Goal: Task Accomplishment & Management: Manage account settings

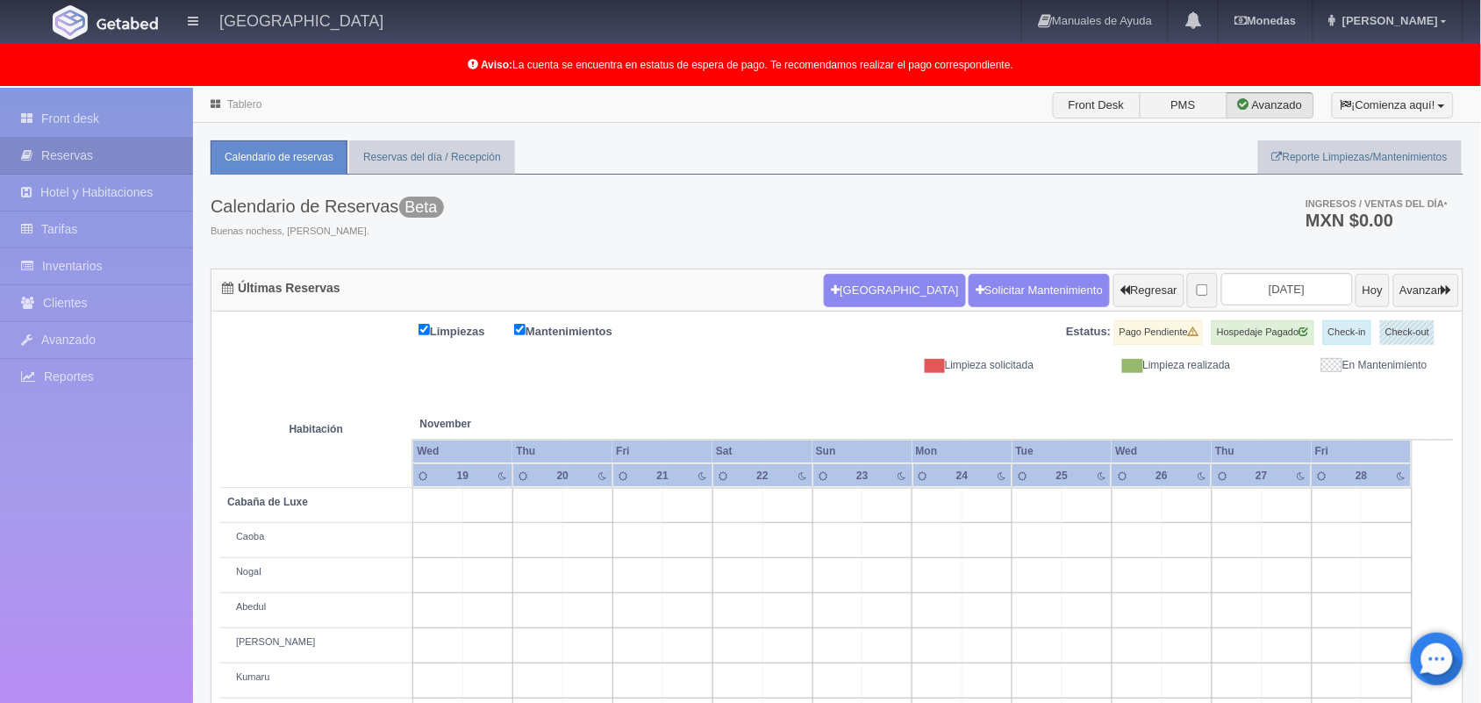
scroll to position [1, 0]
click at [1355, 296] on button "Hoy" at bounding box center [1372, 289] width 34 height 33
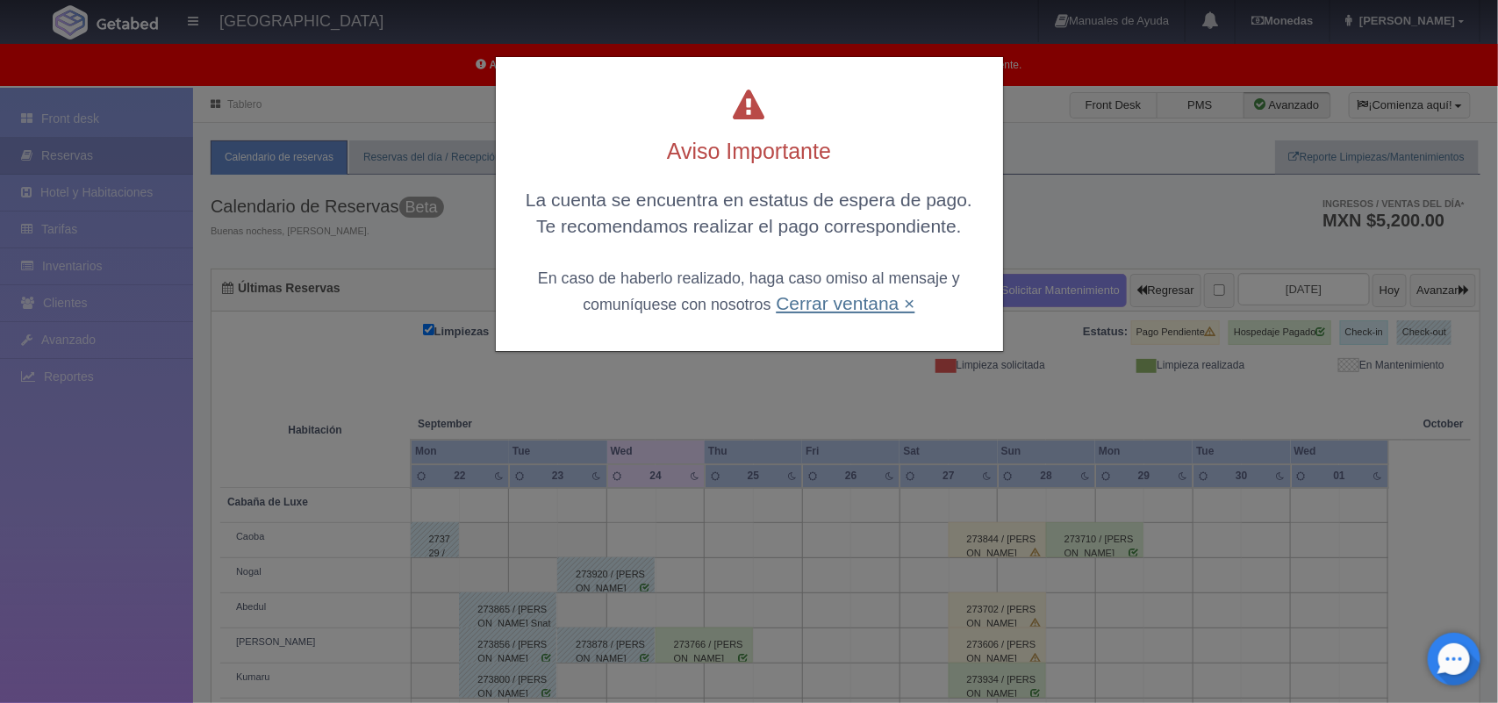
click at [811, 294] on link "Cerrar ventana ×" at bounding box center [845, 303] width 139 height 20
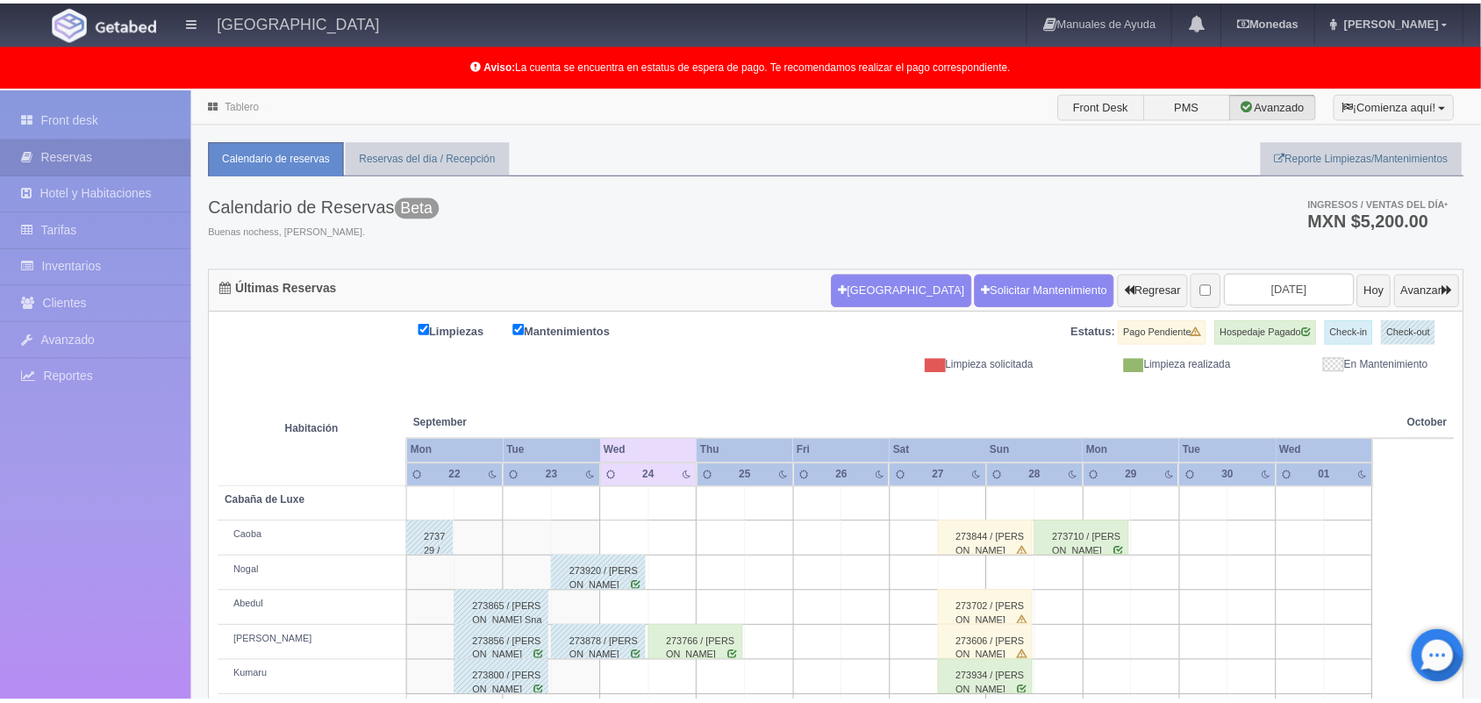
scroll to position [244, 0]
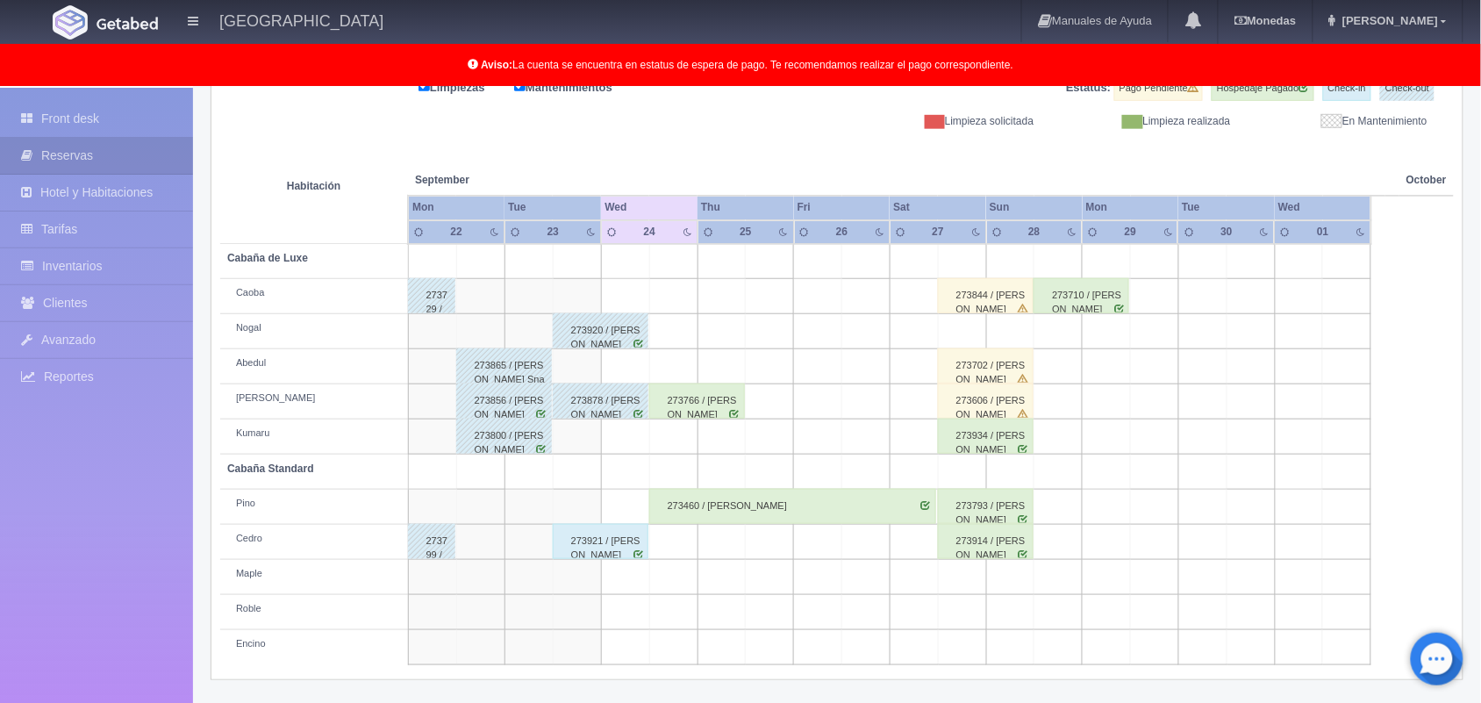
click at [592, 404] on div "273878 / [PERSON_NAME]" at bounding box center [601, 400] width 96 height 35
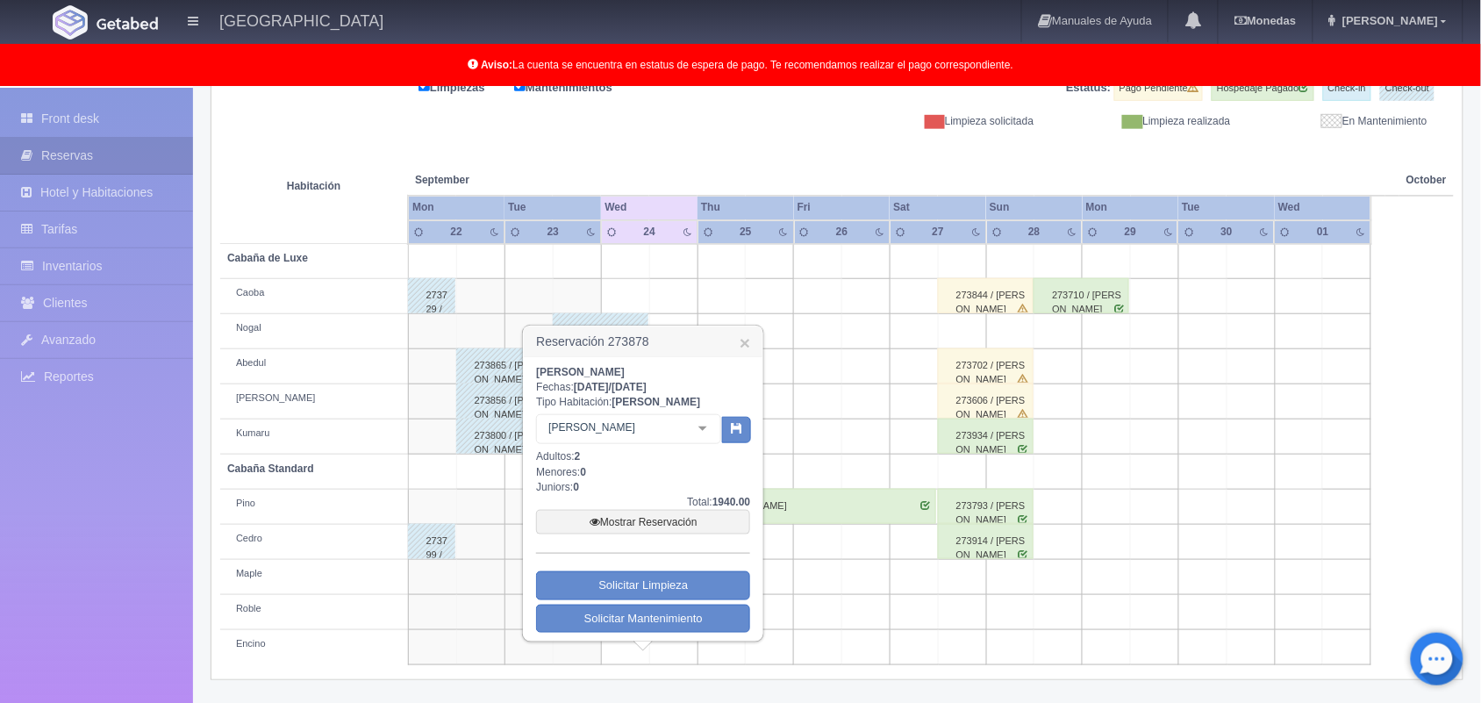
drag, startPoint x: 535, startPoint y: 340, endPoint x: 654, endPoint y: 364, distance: 120.8
click at [654, 364] on div "Reservación 273878 × Mauricio Paéz Apantenco Fechas: 2025-09-23 / 2025-09-24 Ti…" at bounding box center [643, 484] width 242 height 318
drag, startPoint x: 665, startPoint y: 365, endPoint x: 605, endPoint y: 329, distance: 69.7
click at [605, 329] on div "Reservación 273878 × Mauricio Paéz Apantenco Fechas: 2025-09-23 / 2025-09-24 Ti…" at bounding box center [643, 484] width 242 height 318
copy div "273878 × Mauricio Paéz Apantenco"
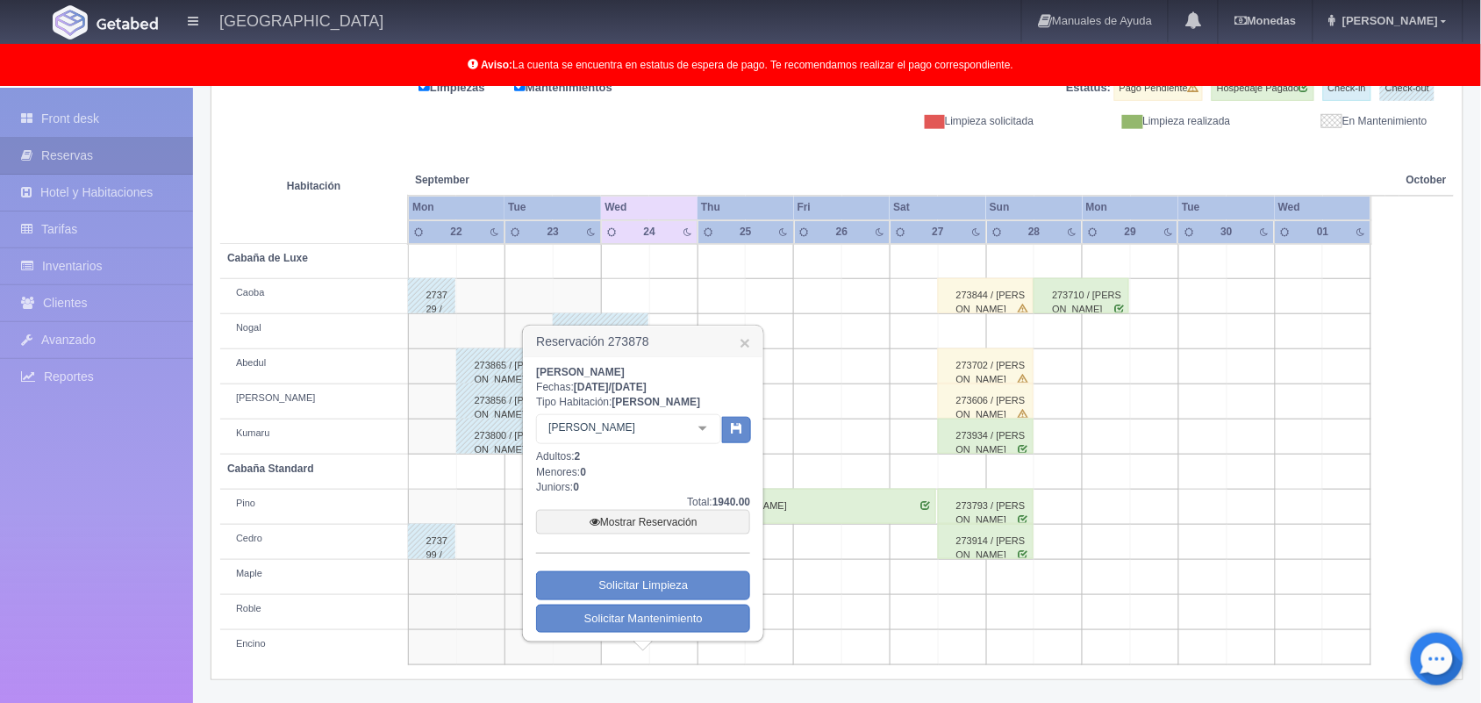
click at [949, 329] on td at bounding box center [962, 331] width 48 height 35
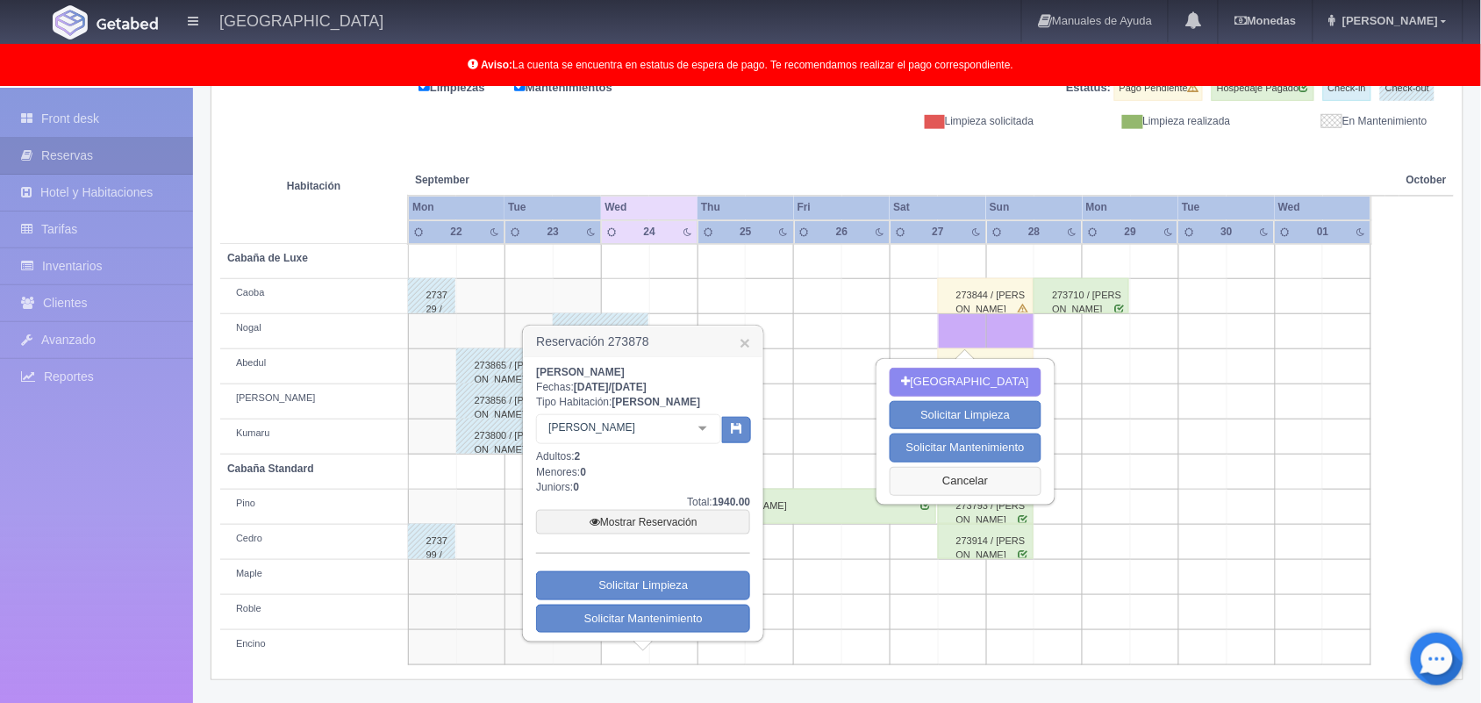
click at [1007, 480] on button "Cancelar" at bounding box center [966, 481] width 152 height 29
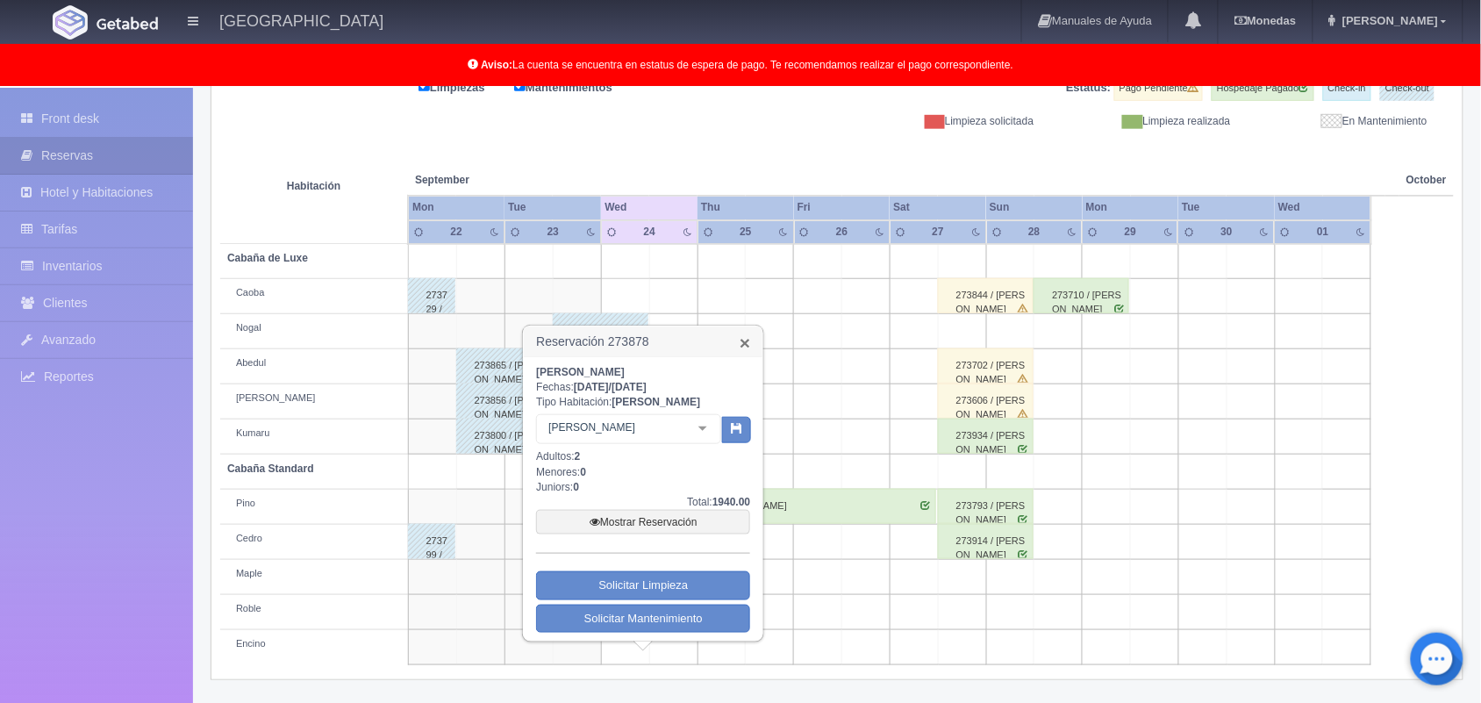
click at [744, 343] on link "×" at bounding box center [745, 342] width 11 height 18
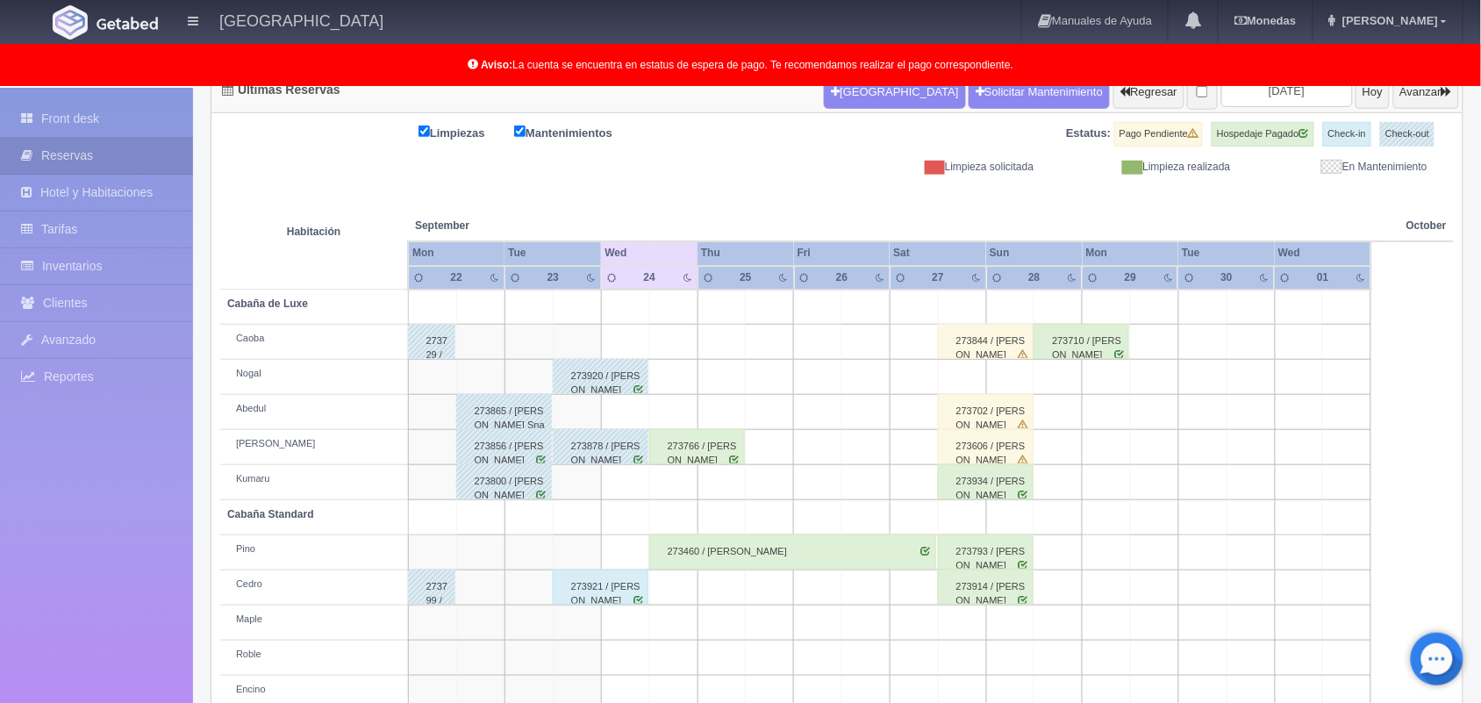
scroll to position [196, 0]
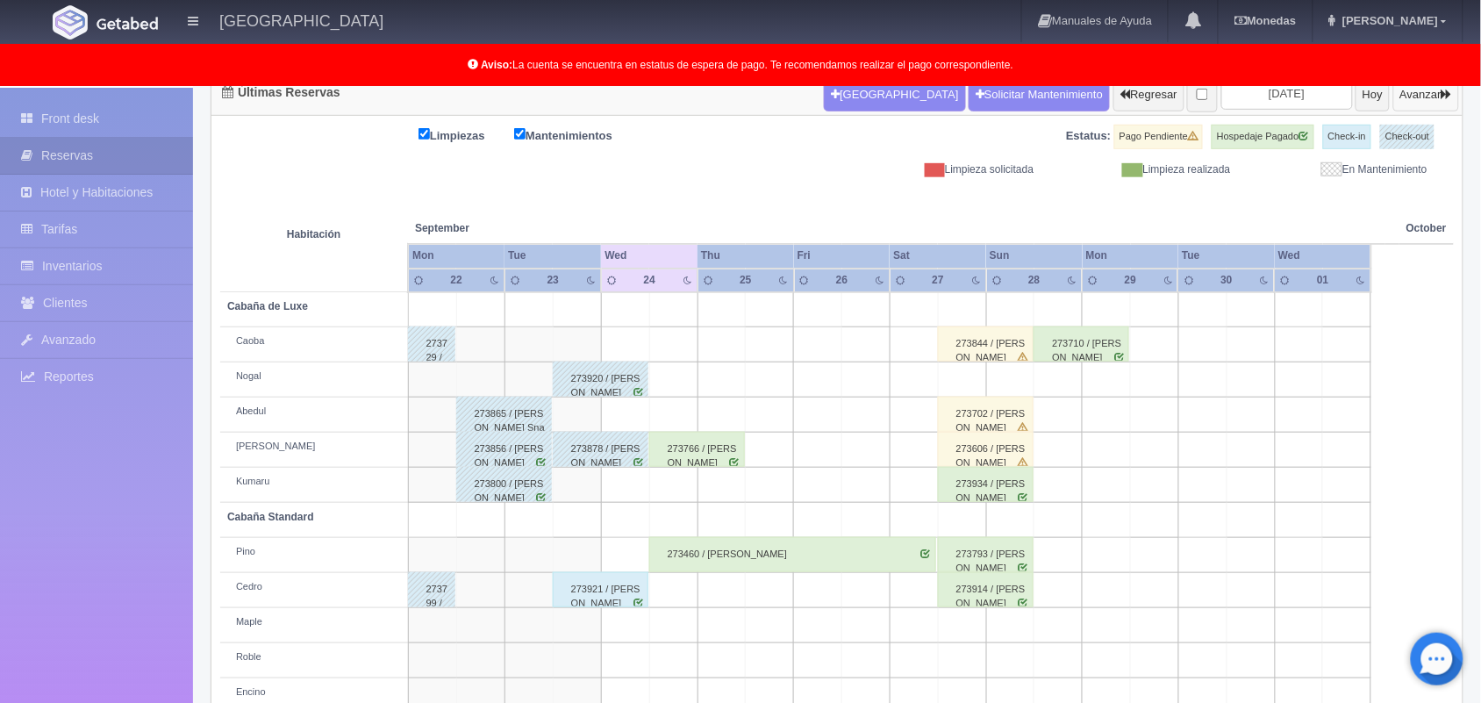
click at [1449, 88] on button "Avanzar" at bounding box center [1426, 94] width 66 height 33
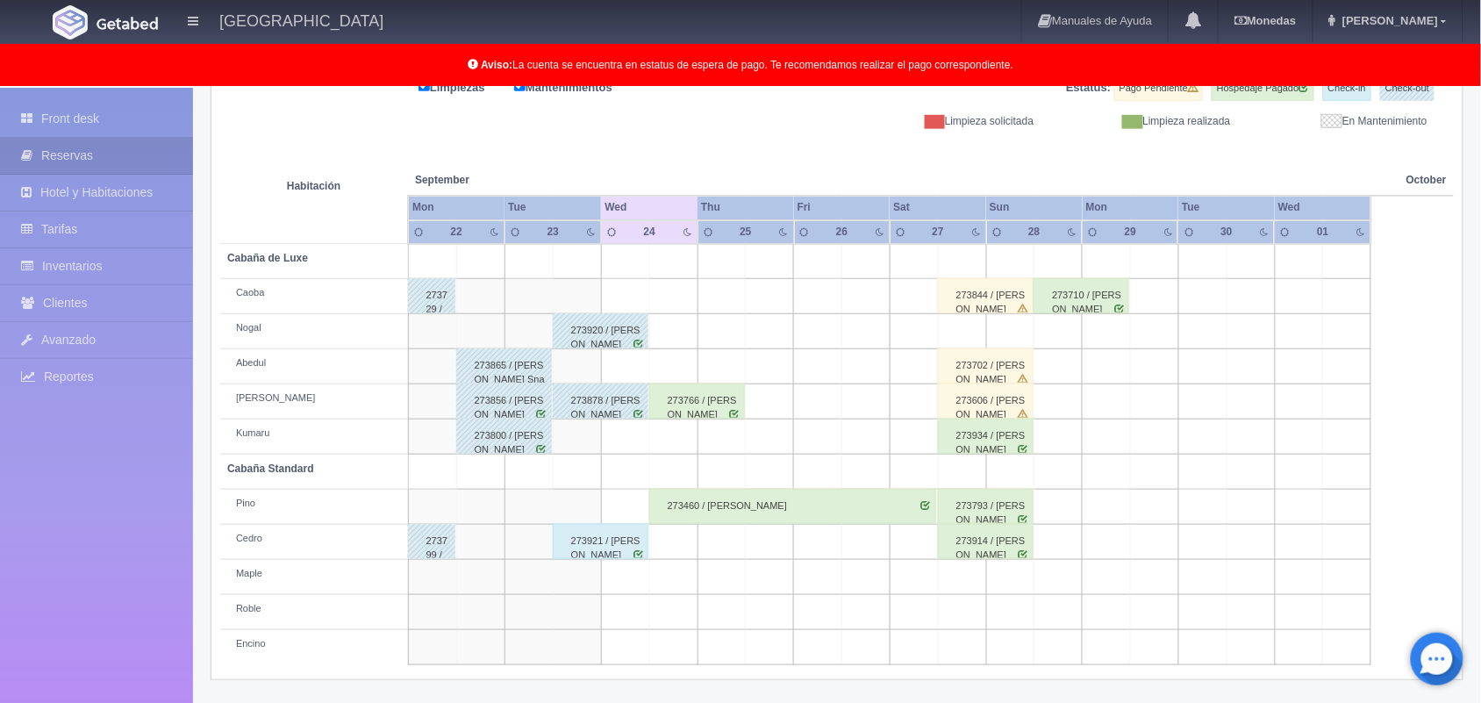
scroll to position [0, 0]
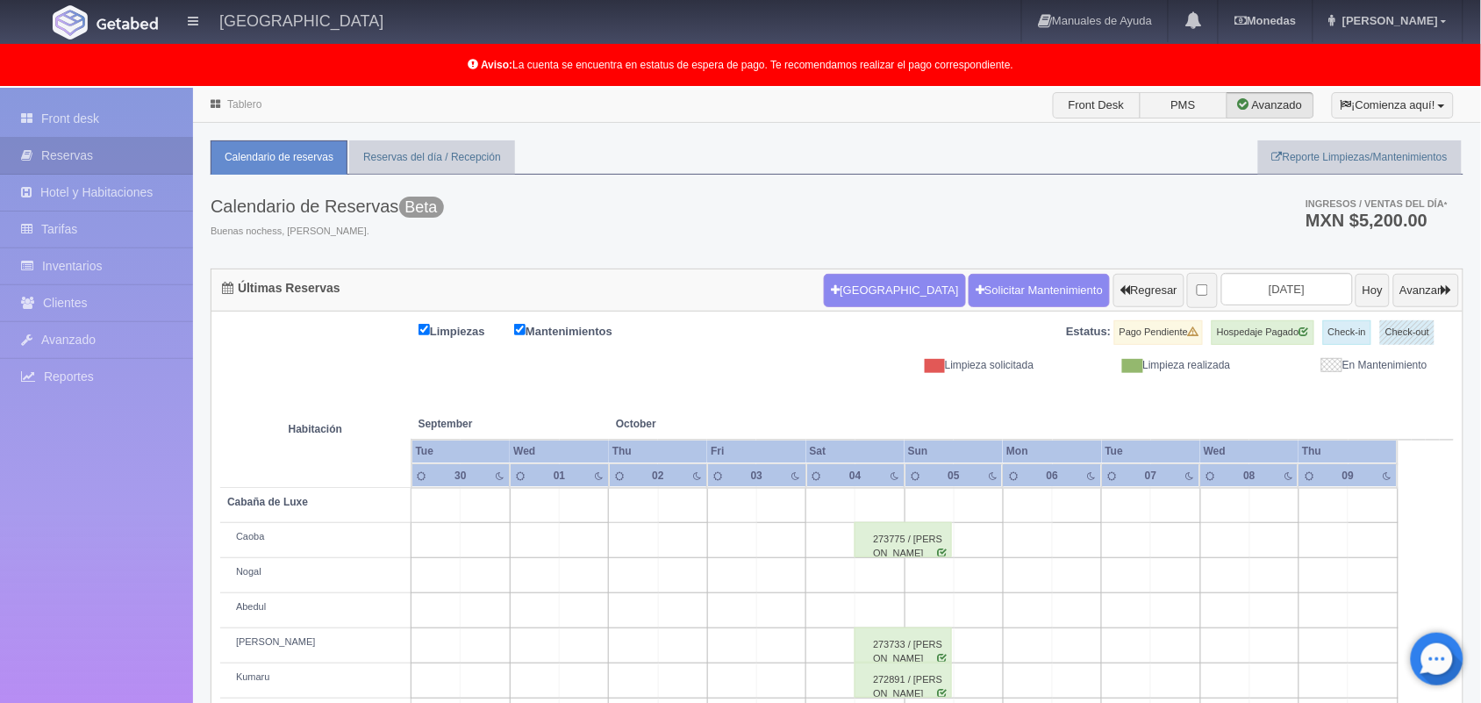
click at [1283, 286] on input "2025-10-02" at bounding box center [1287, 289] width 132 height 32
click at [1243, 288] on input "2025-10-02" at bounding box center [1287, 289] width 132 height 32
click at [1231, 294] on input "2025-10-02" at bounding box center [1287, 289] width 132 height 32
click at [1261, 379] on th at bounding box center [1323, 406] width 148 height 67
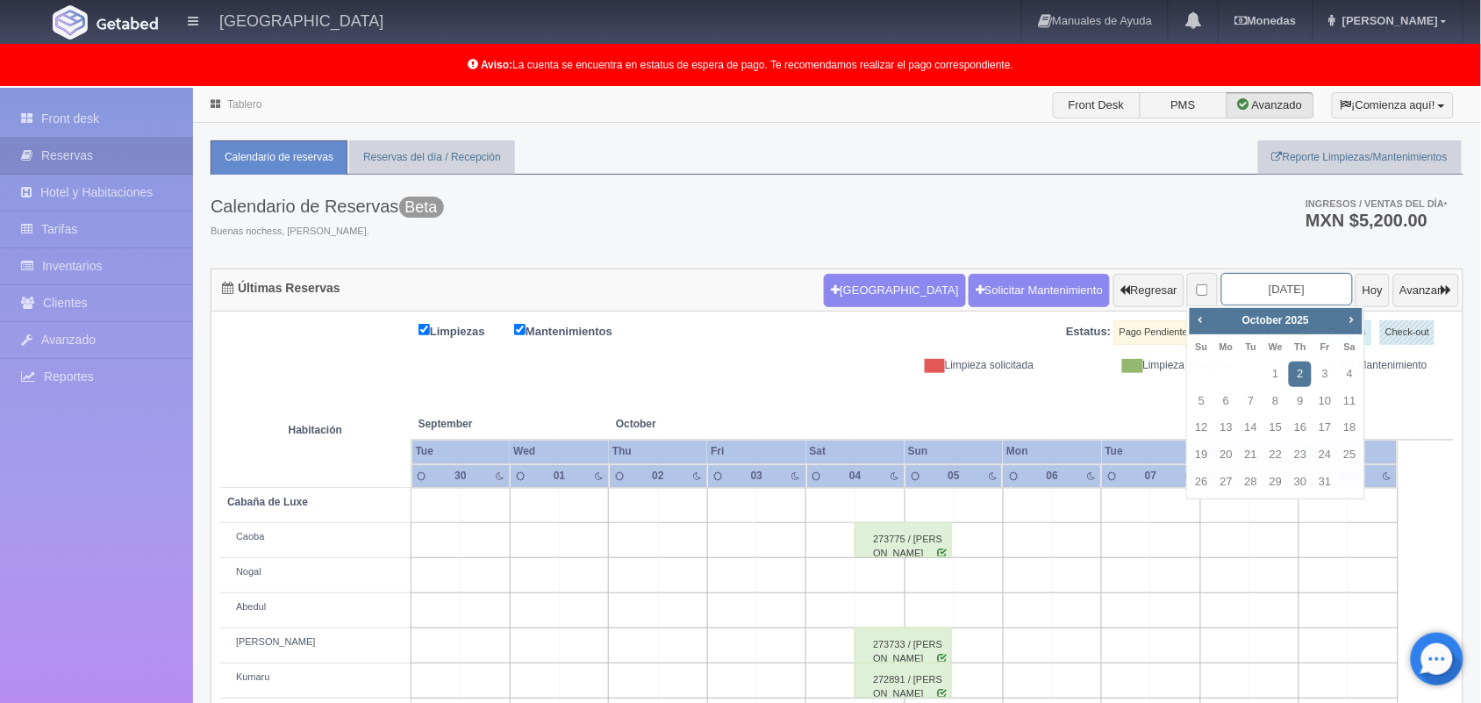
click at [1261, 298] on input "2025-10-02" at bounding box center [1287, 289] width 132 height 32
click at [1353, 325] on span "Next" at bounding box center [1351, 319] width 14 height 14
click at [1351, 366] on link "1" at bounding box center [1350, 373] width 23 height 25
type input "2025-11-01"
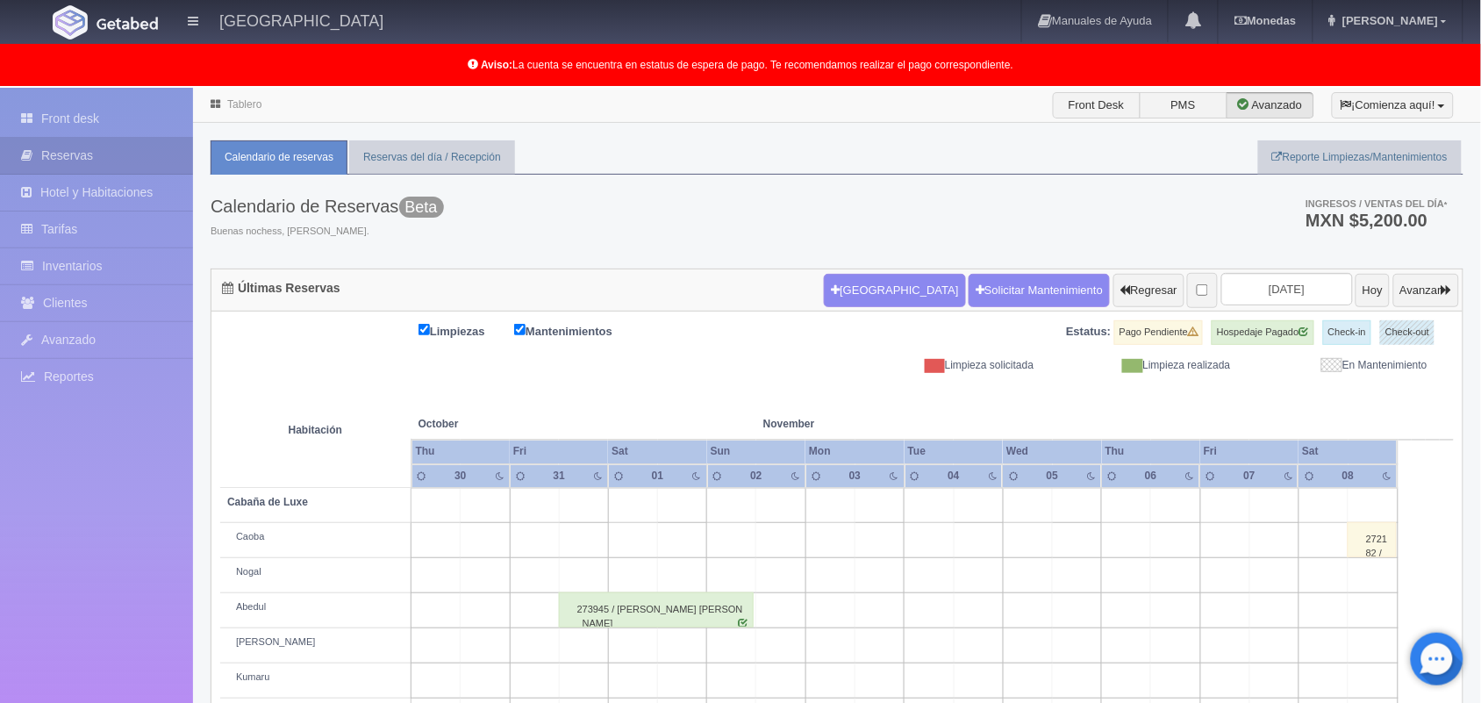
scroll to position [1, 0]
click at [1360, 290] on button "Hoy" at bounding box center [1372, 289] width 34 height 33
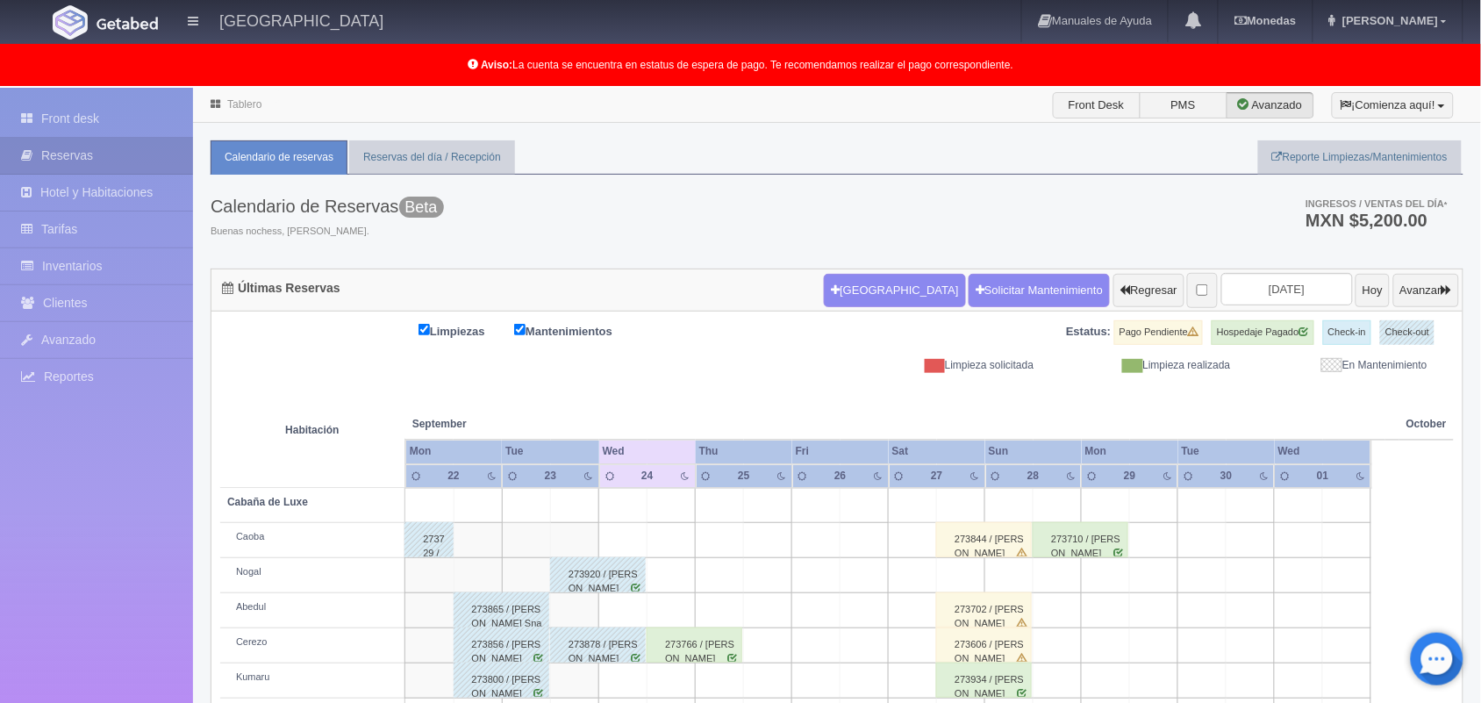
scroll to position [244, 0]
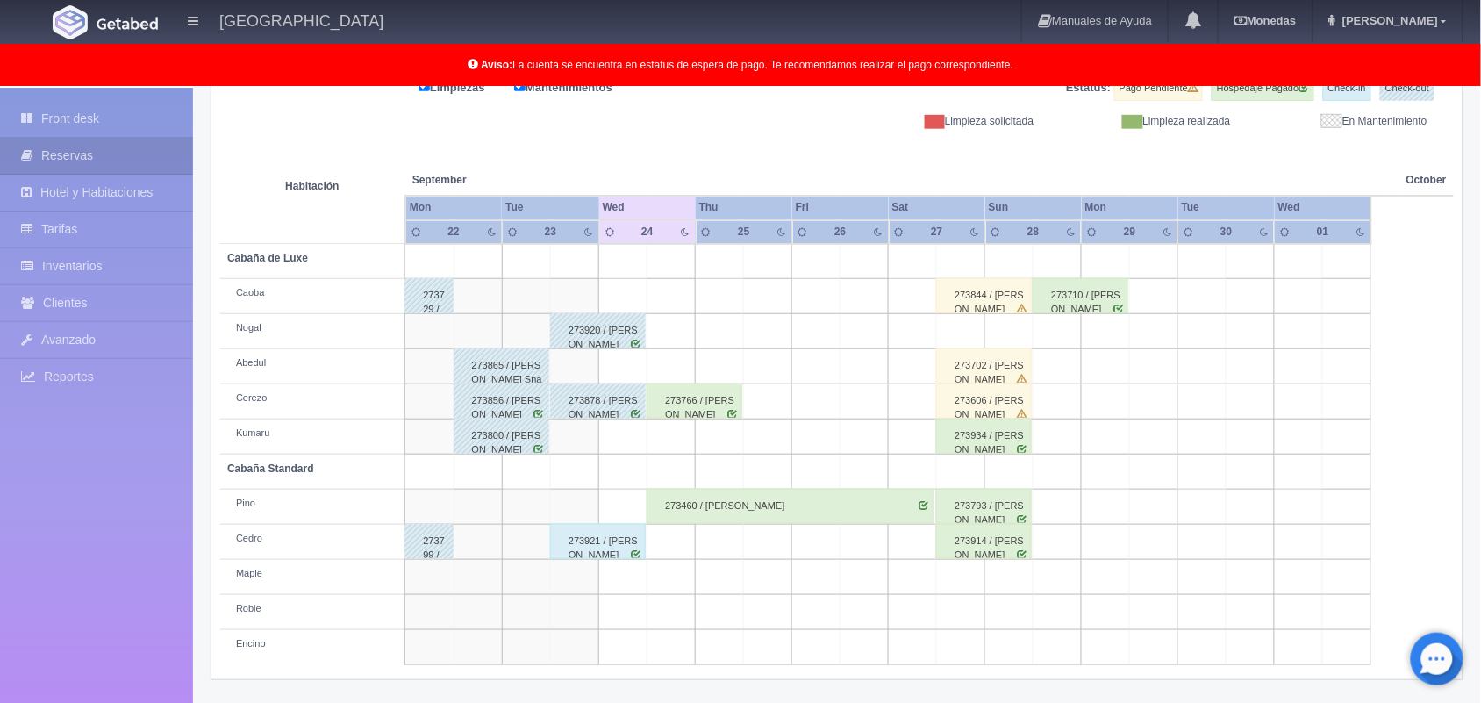
click at [699, 406] on div "273766 / [PERSON_NAME]" at bounding box center [695, 400] width 96 height 35
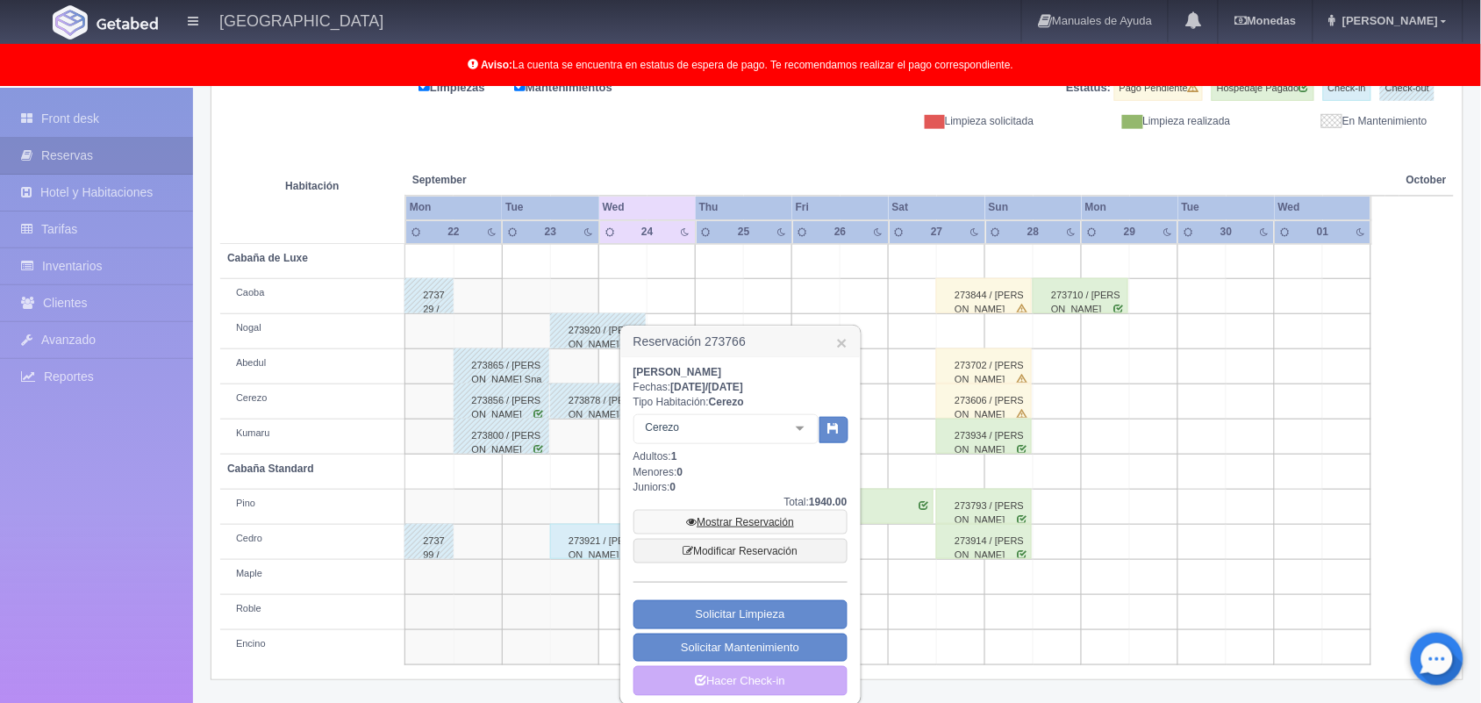
click at [733, 514] on link "Mostrar Reservación" at bounding box center [740, 522] width 214 height 25
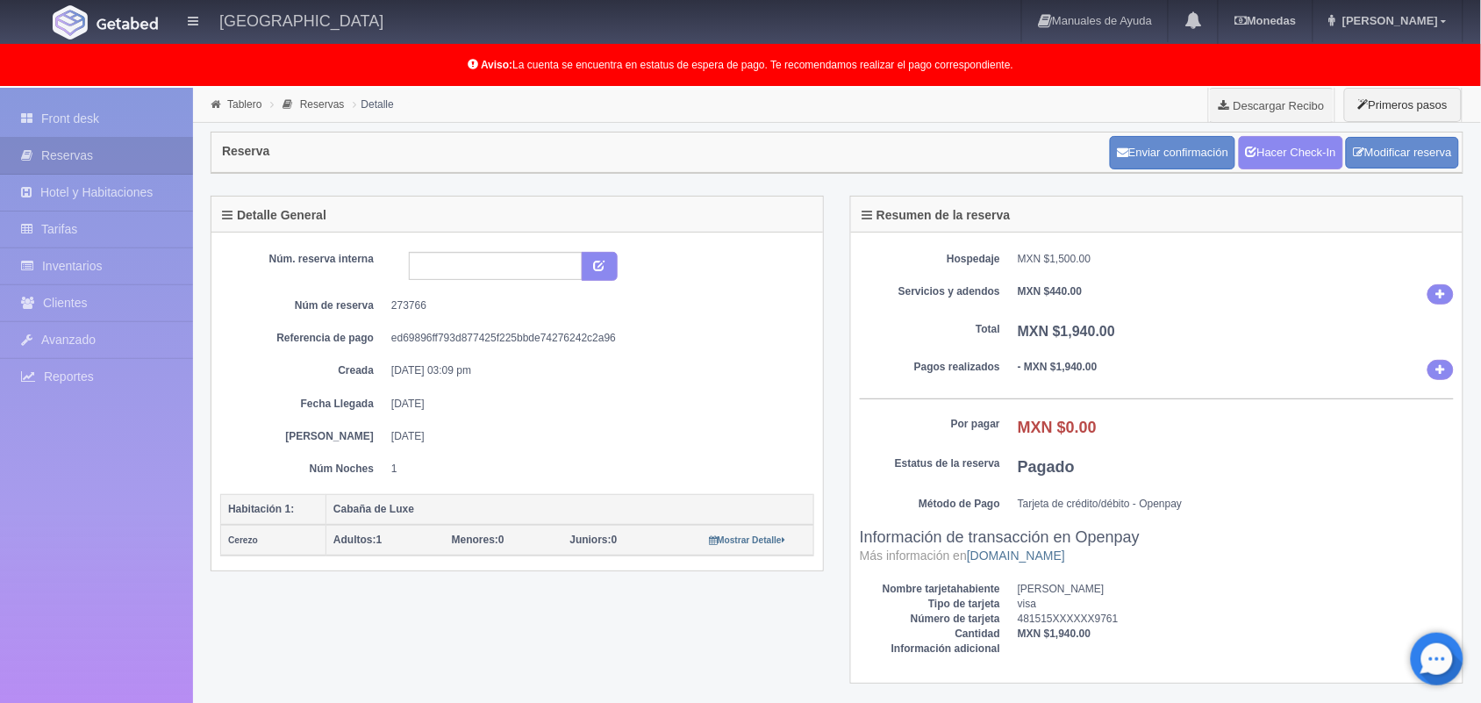
drag, startPoint x: 382, startPoint y: 413, endPoint x: 602, endPoint y: 461, distance: 225.4
click at [602, 461] on div "Núm. reserva interna Núm de reserva 273766 Referencia de pago ed69896ff793d8774…" at bounding box center [517, 364] width 594 height 225
click at [110, 110] on link "Front desk" at bounding box center [96, 119] width 193 height 36
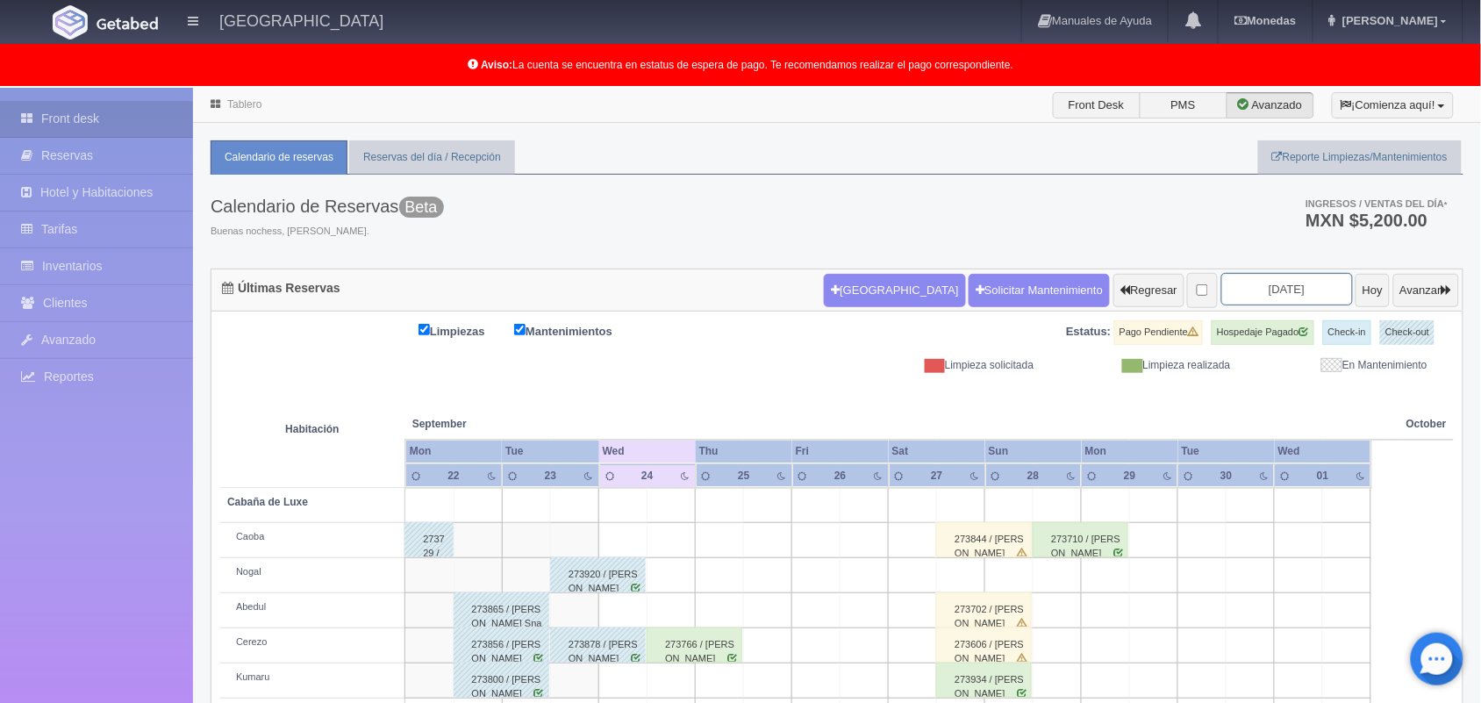
click at [1238, 281] on input "[DATE]" at bounding box center [1287, 289] width 132 height 32
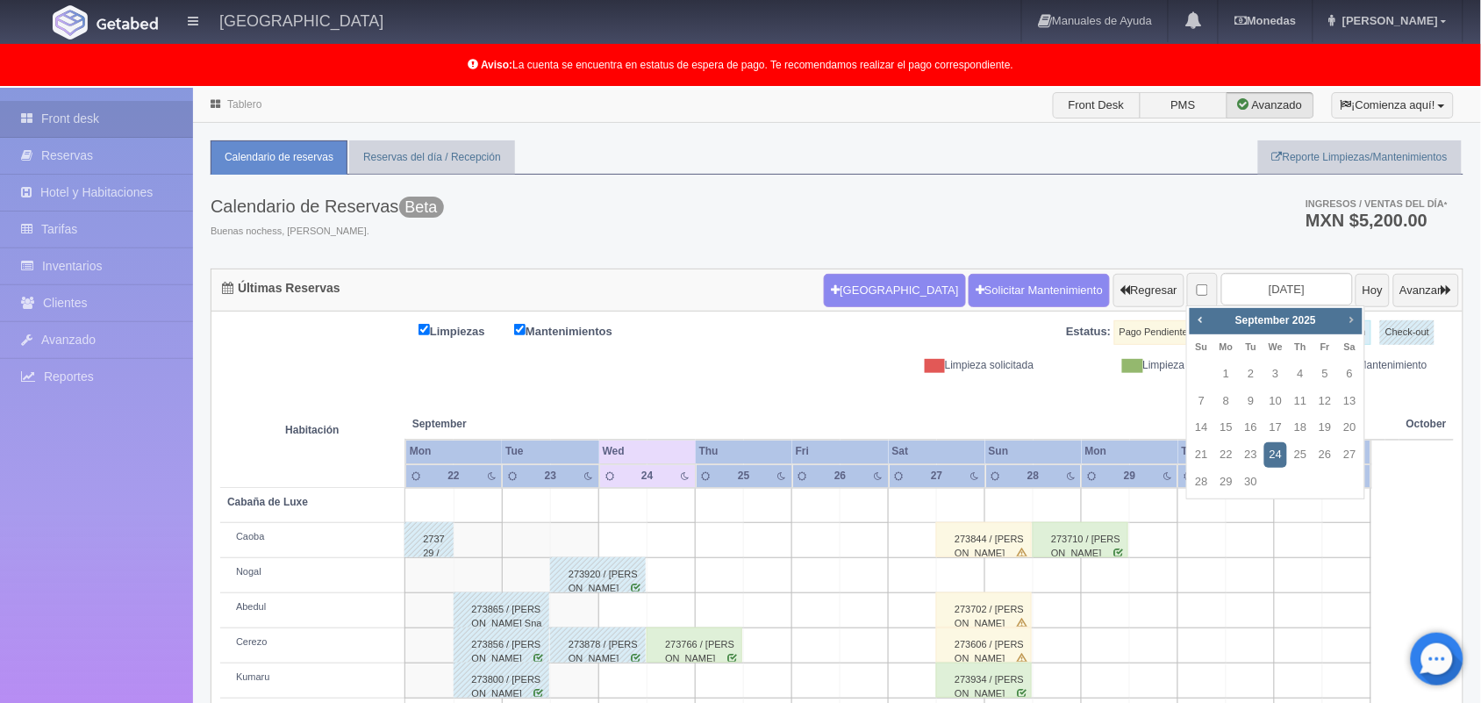
click at [1354, 325] on span "Next" at bounding box center [1351, 319] width 14 height 14
click at [1349, 439] on link "18" at bounding box center [1350, 427] width 23 height 25
type input "[DATE]"
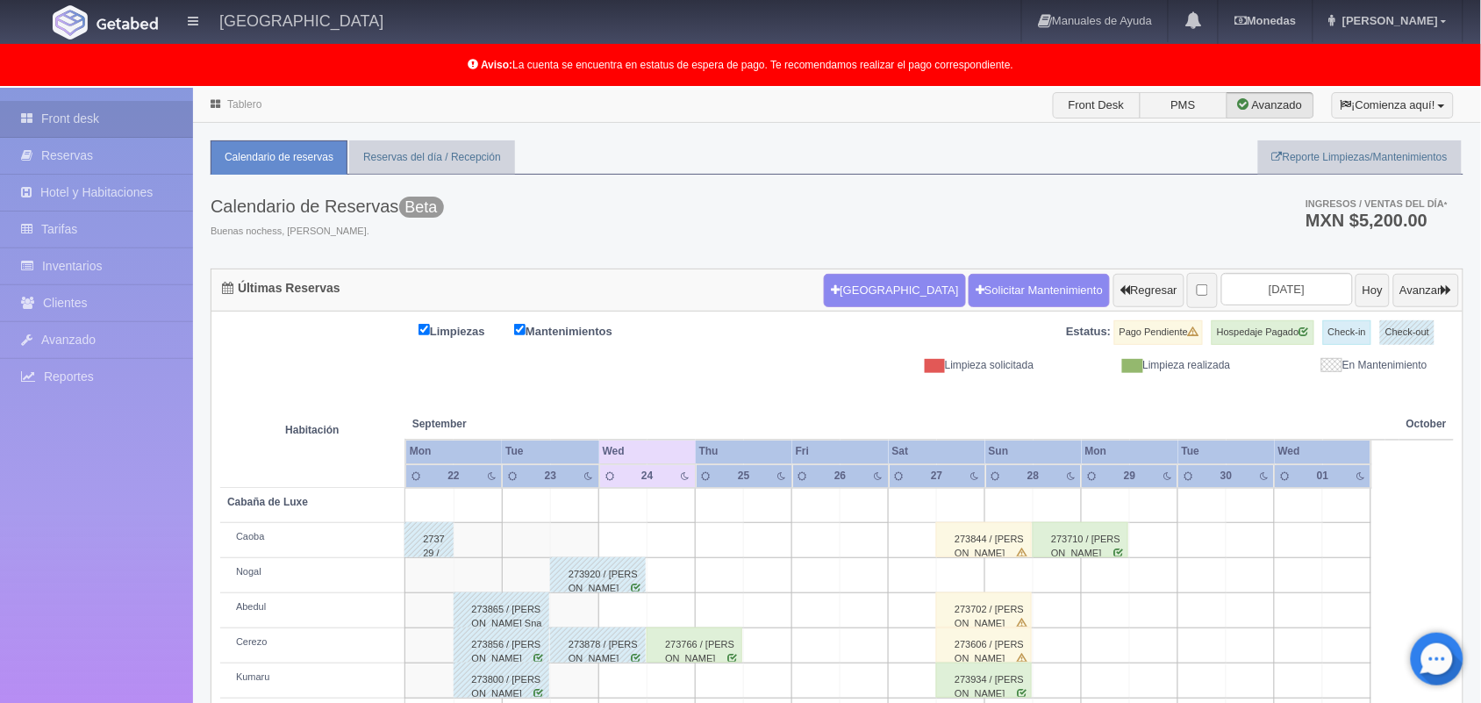
scroll to position [244, 0]
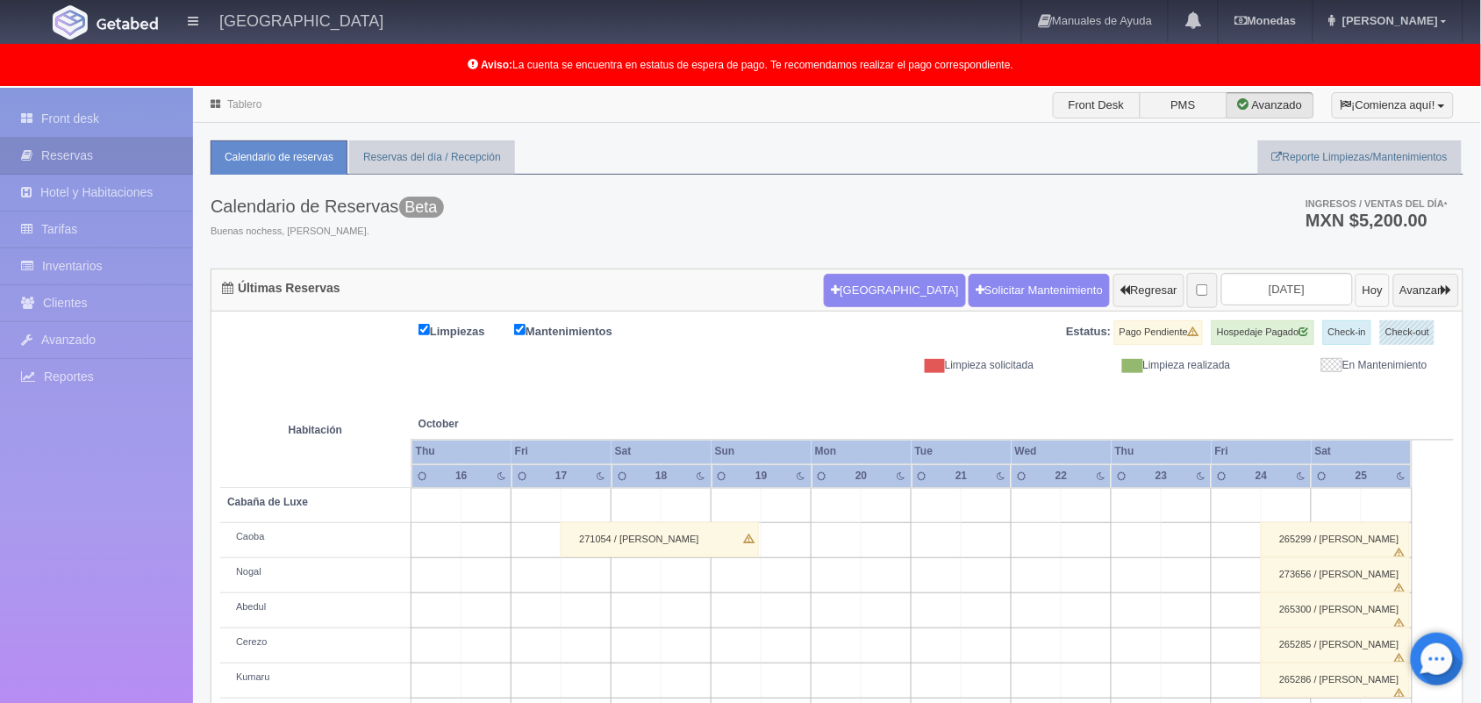
click at [1362, 290] on button "Hoy" at bounding box center [1372, 290] width 34 height 33
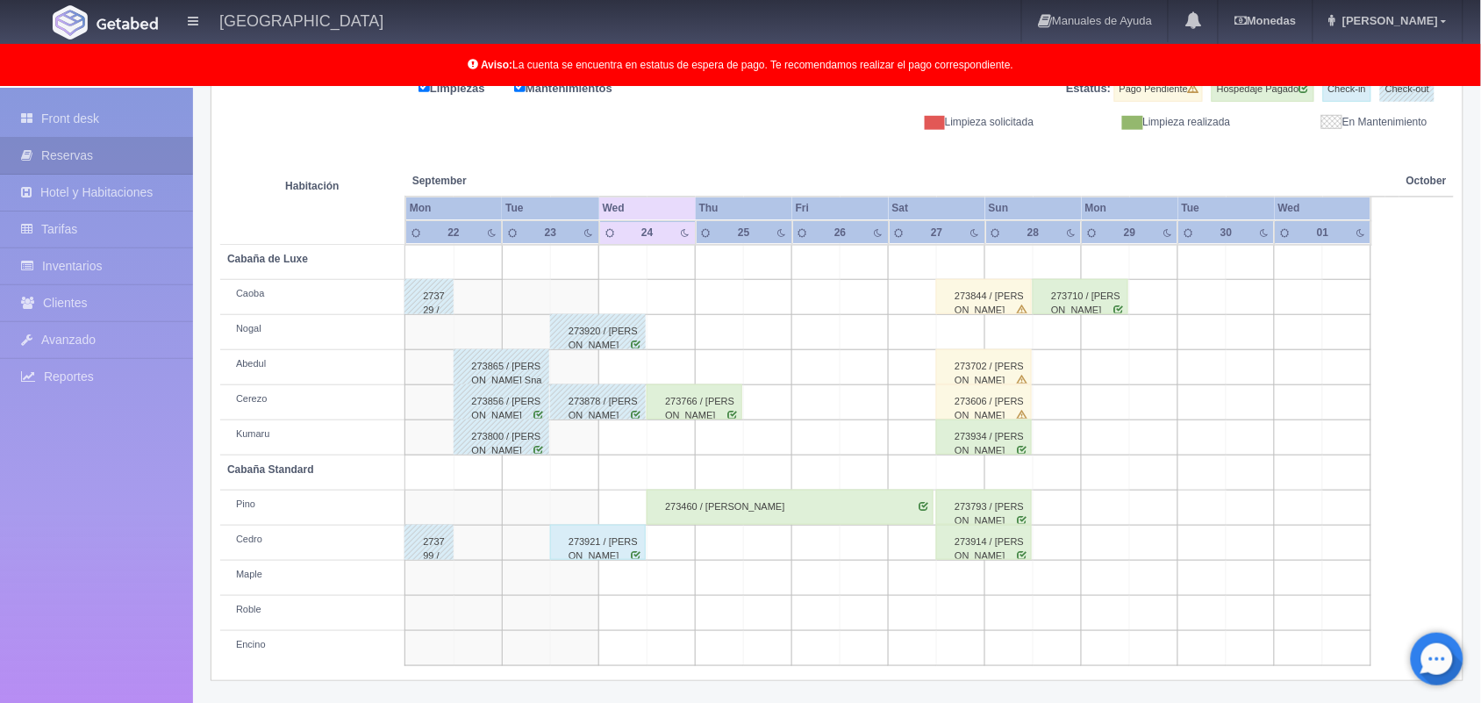
scroll to position [243, 0]
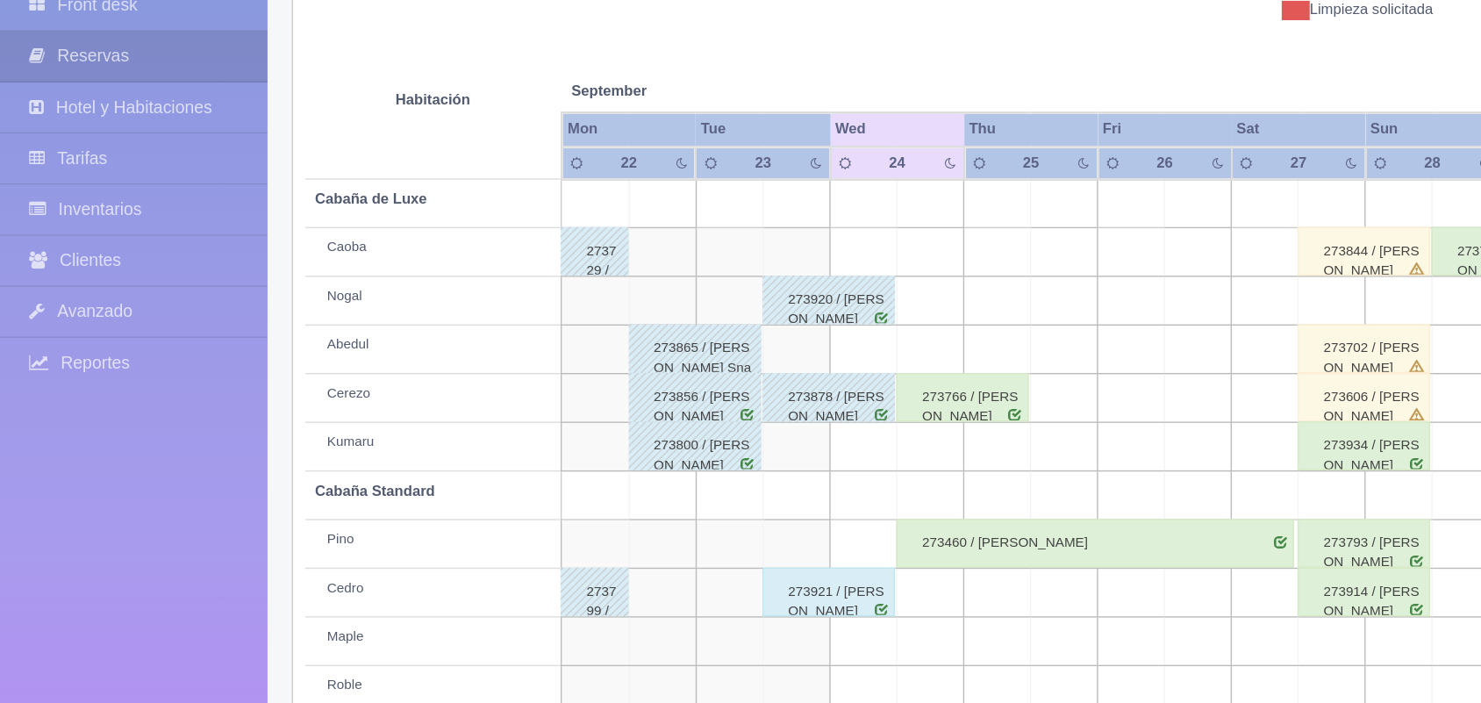
click at [701, 502] on div "273460 / [PERSON_NAME]" at bounding box center [790, 507] width 287 height 35
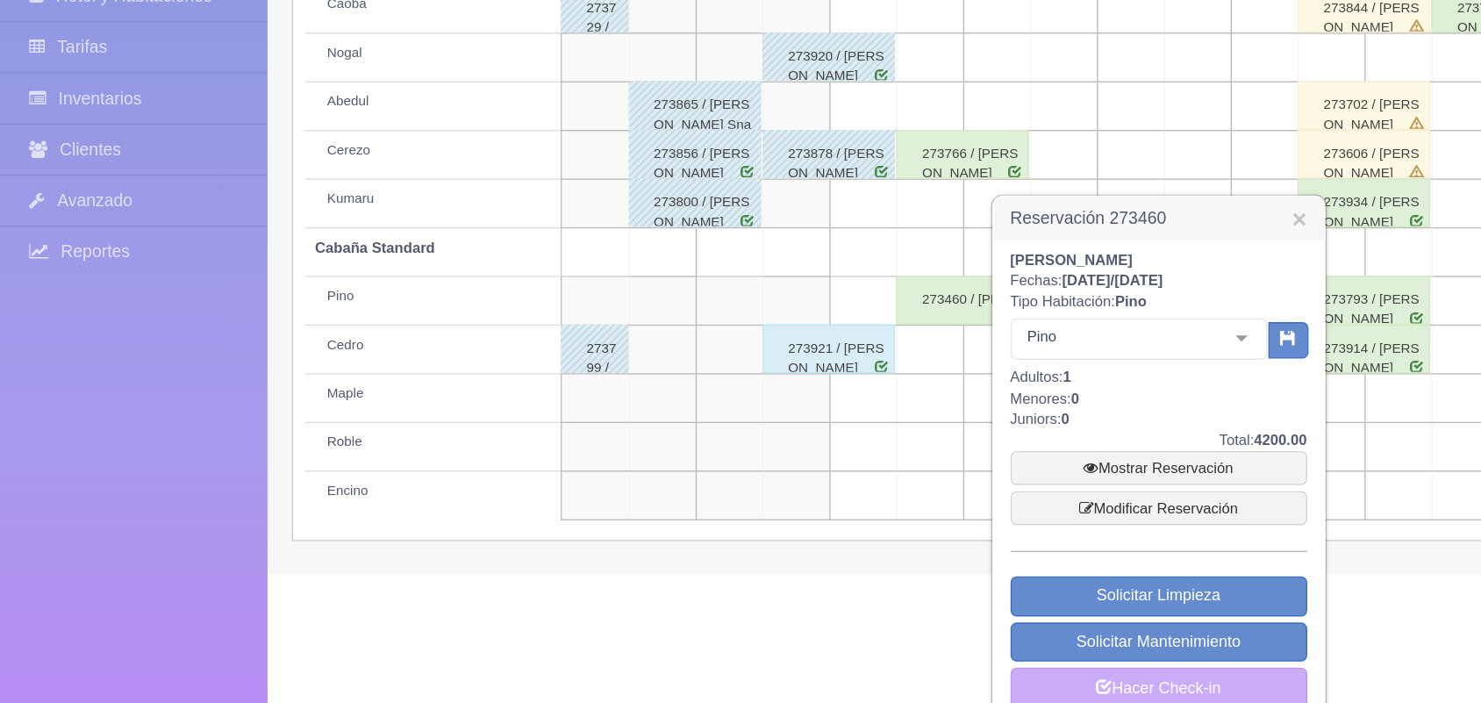
scroll to position [340, 0]
click at [833, 540] on link "Mostrar Reservación" at bounding box center [836, 531] width 214 height 25
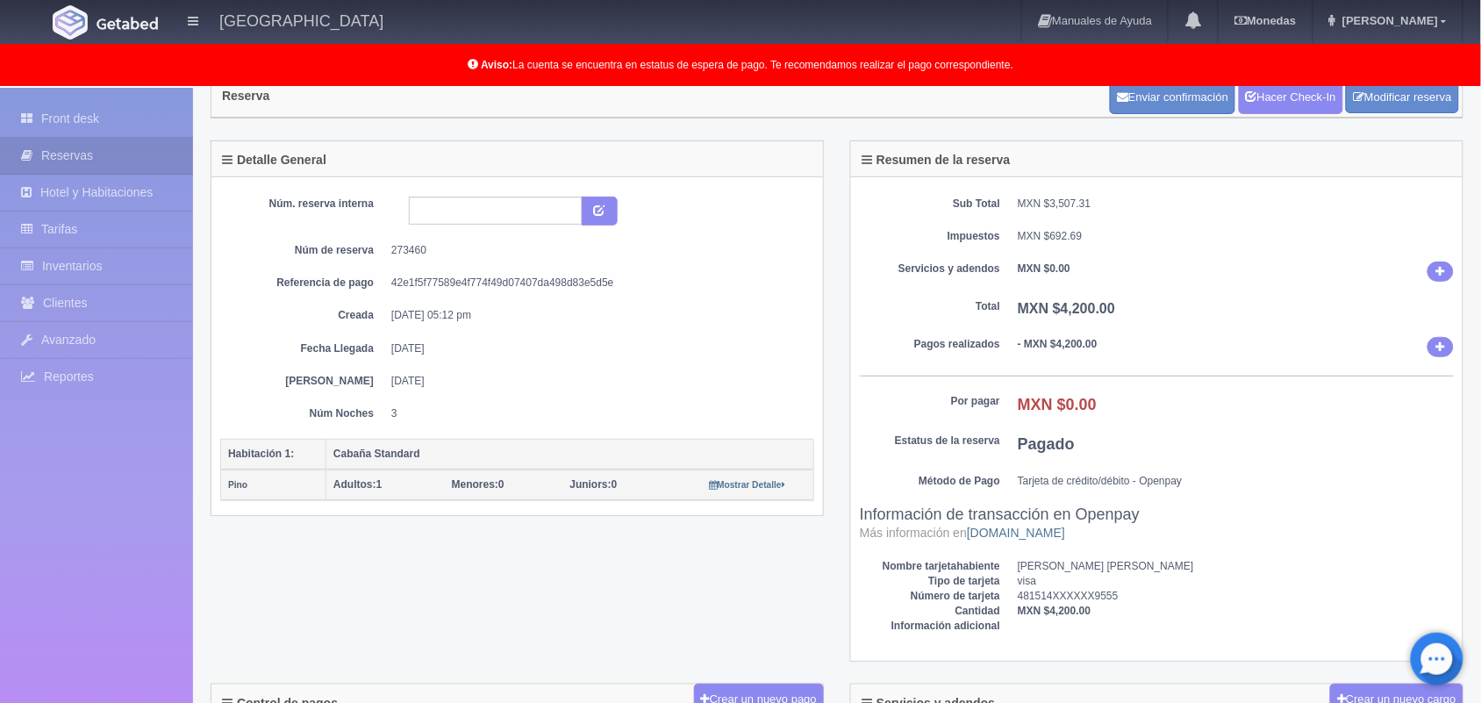
scroll to position [54, 0]
click at [120, 116] on link "Front desk" at bounding box center [96, 119] width 193 height 36
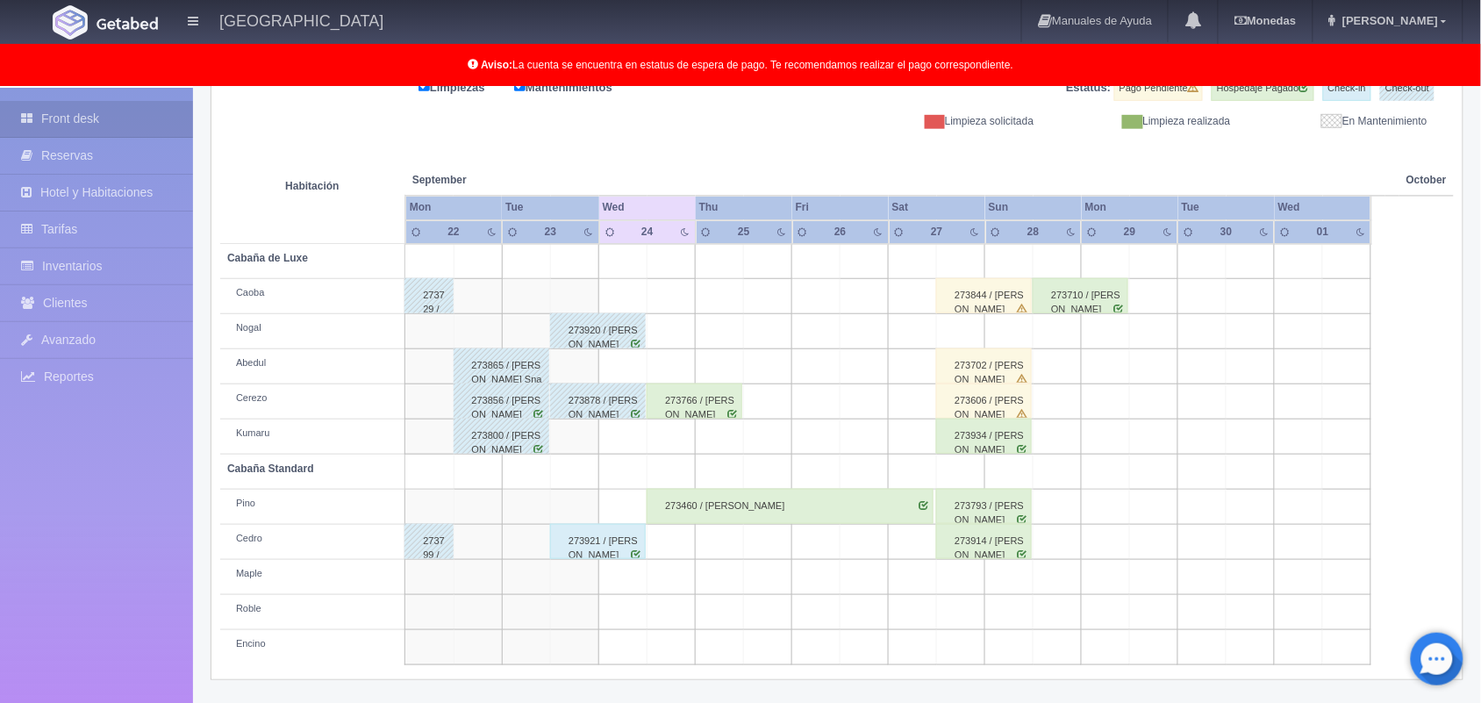
scroll to position [243, 0]
click at [719, 413] on div "273766 / [PERSON_NAME]" at bounding box center [695, 401] width 96 height 35
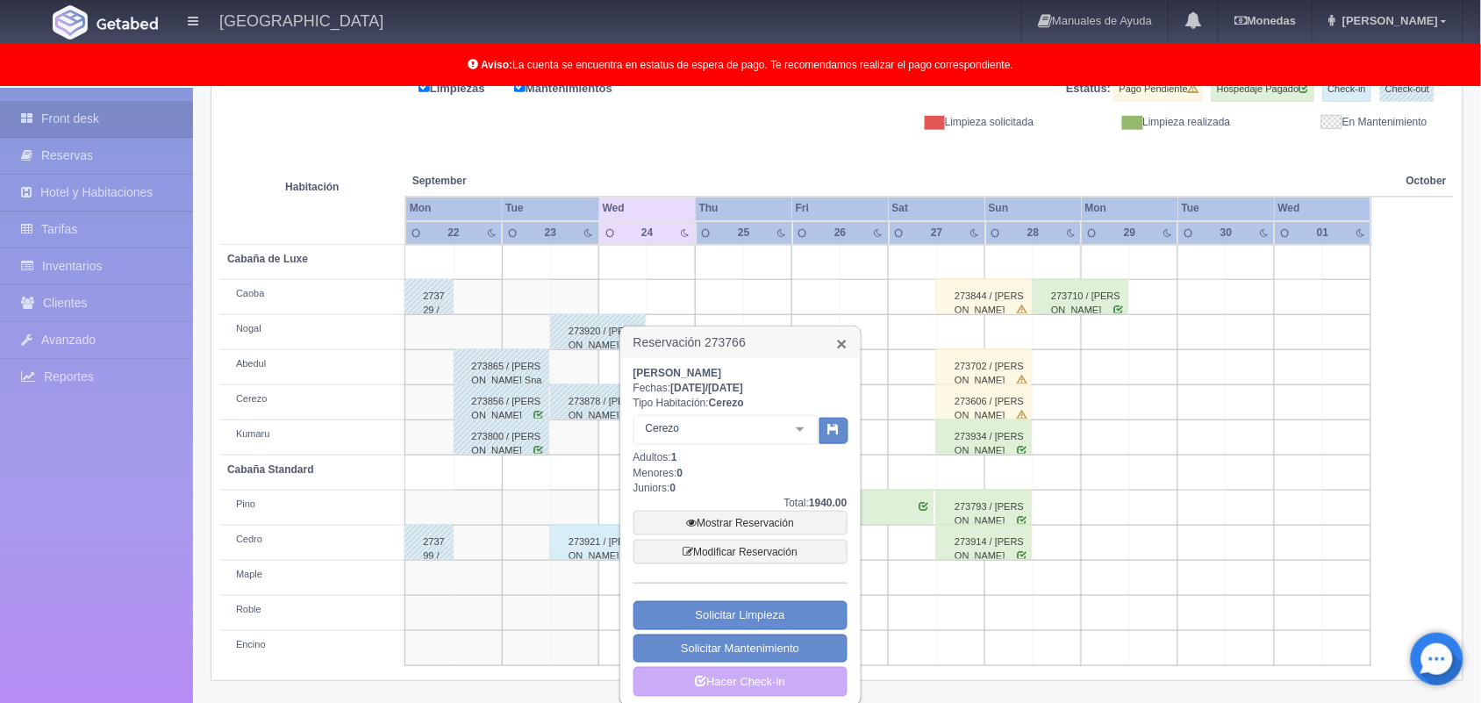
click at [840, 339] on link "×" at bounding box center [841, 343] width 11 height 18
